Goal: Task Accomplishment & Management: Manage account settings

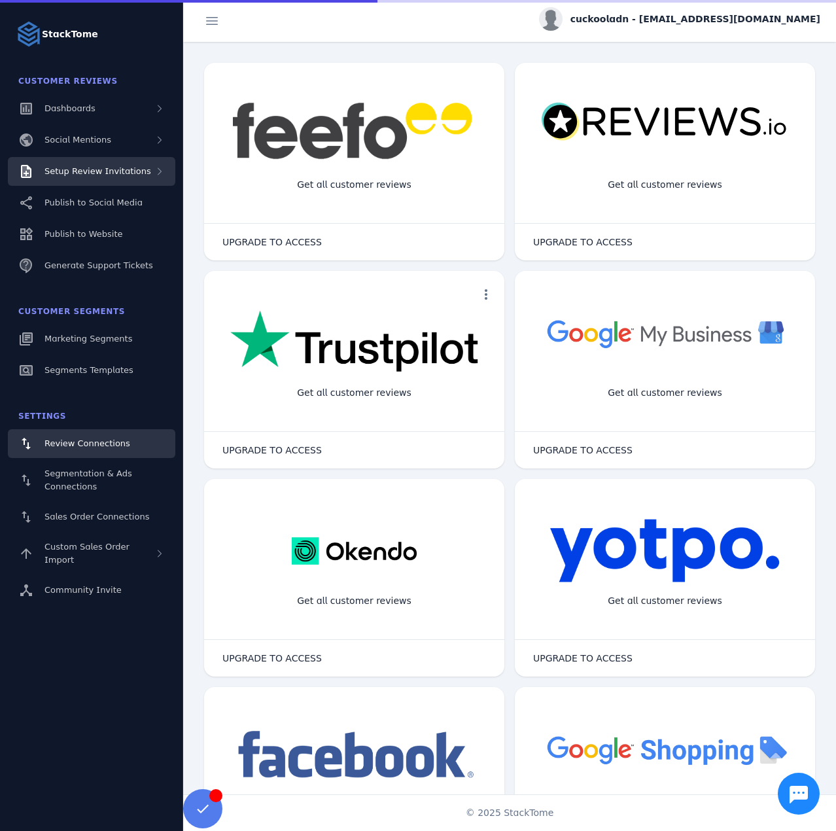
click at [126, 173] on span "Setup Review Invitations" at bounding box center [97, 171] width 107 height 10
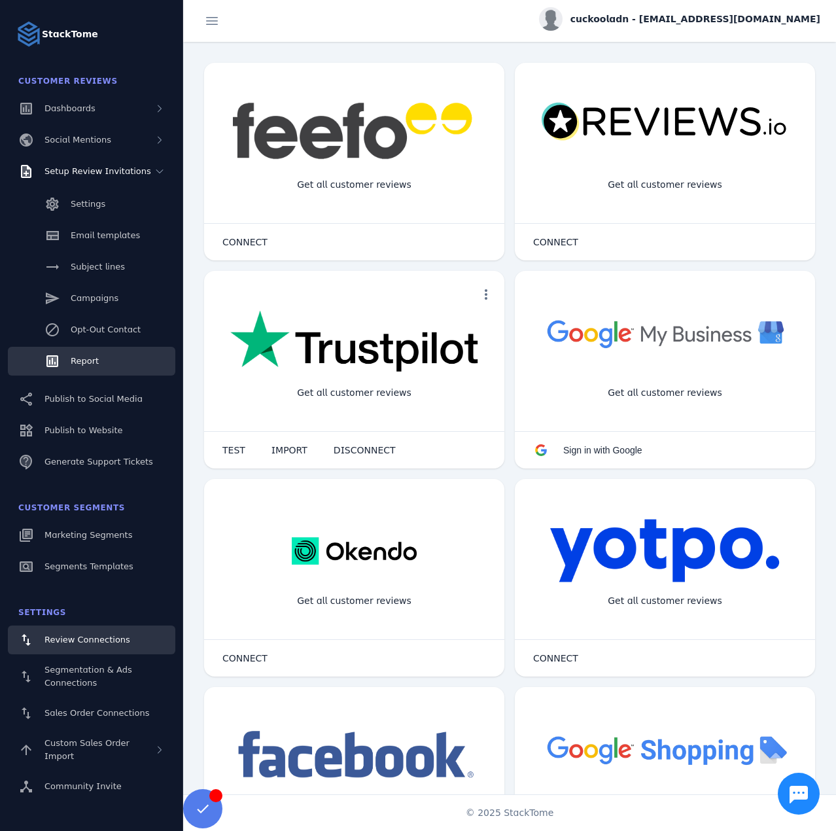
click at [84, 355] on div "Report" at bounding box center [85, 361] width 28 height 13
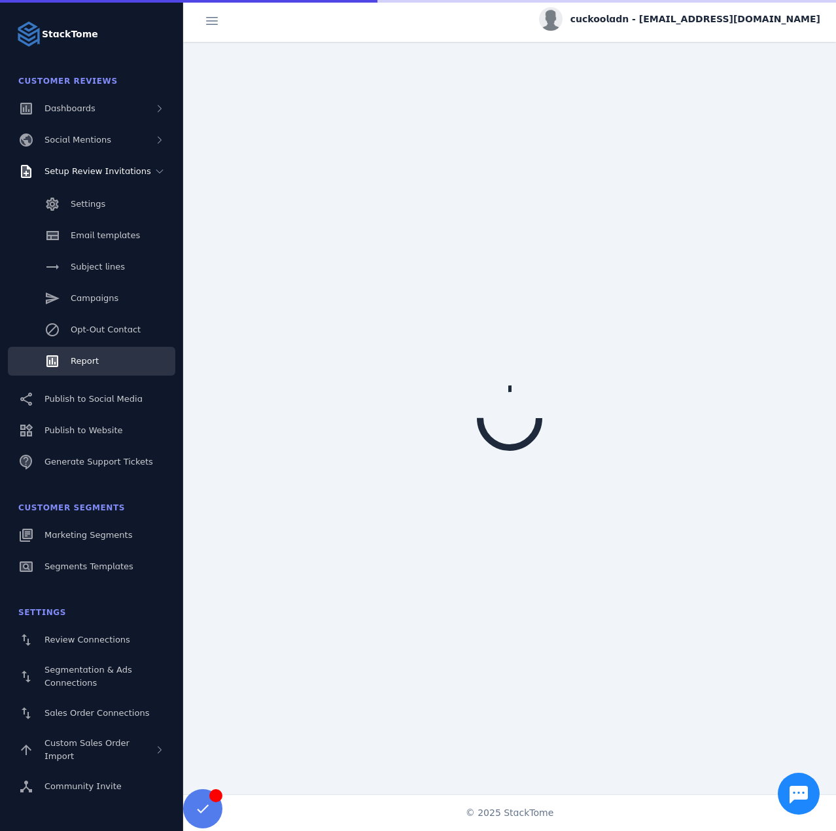
click at [667, 21] on span "cuckooladn - [EMAIL_ADDRESS][DOMAIN_NAME]" at bounding box center [696, 19] width 250 height 14
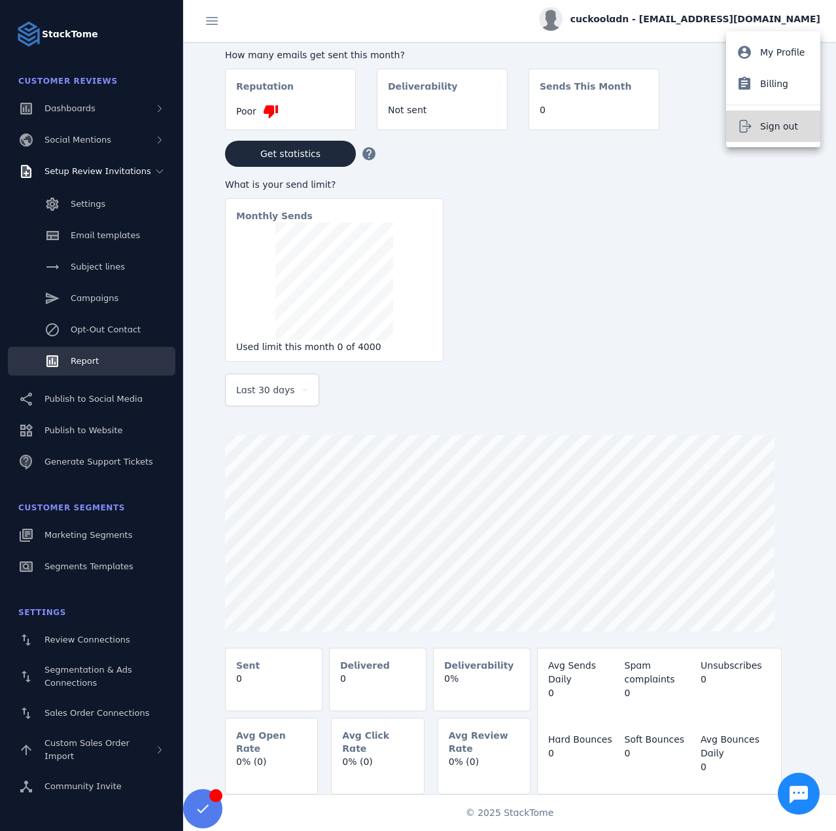
click at [769, 121] on span "Sign out" at bounding box center [779, 126] width 38 height 16
